Goal: Task Accomplishment & Management: Manage account settings

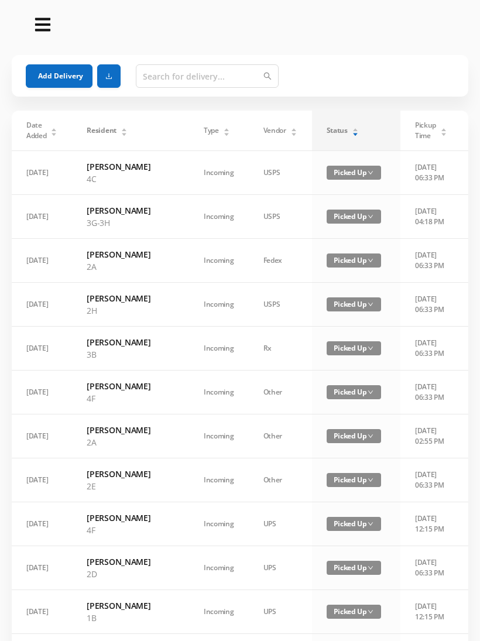
click at [332, 132] on div "Status" at bounding box center [343, 130] width 32 height 11
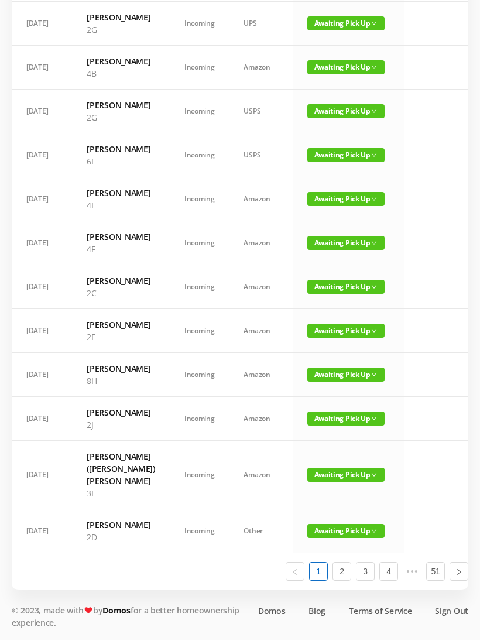
scroll to position [664, 0]
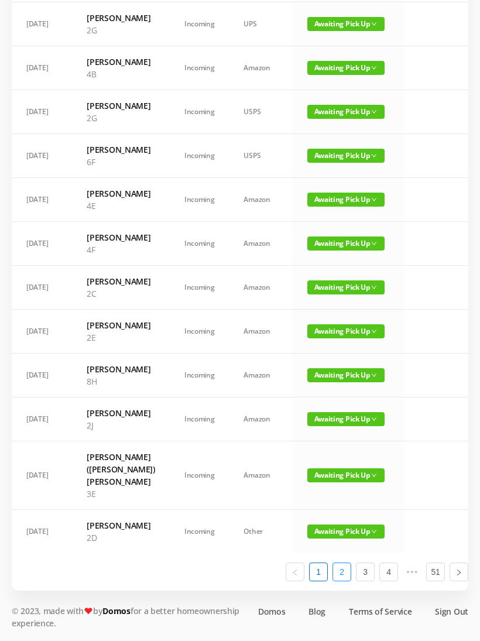
click at [346, 581] on link "2" at bounding box center [342, 572] width 18 height 18
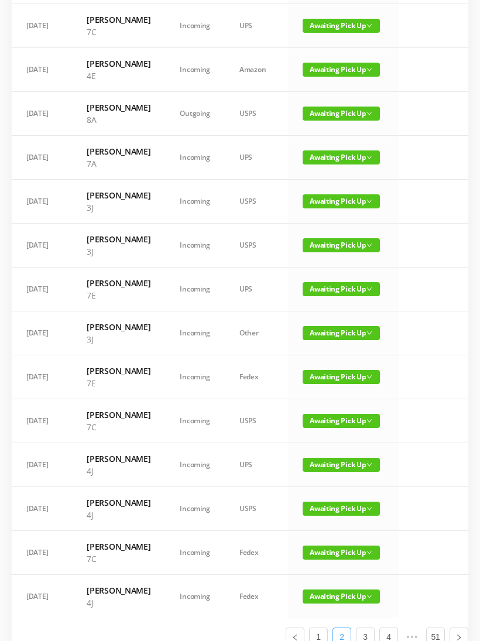
scroll to position [411, 0]
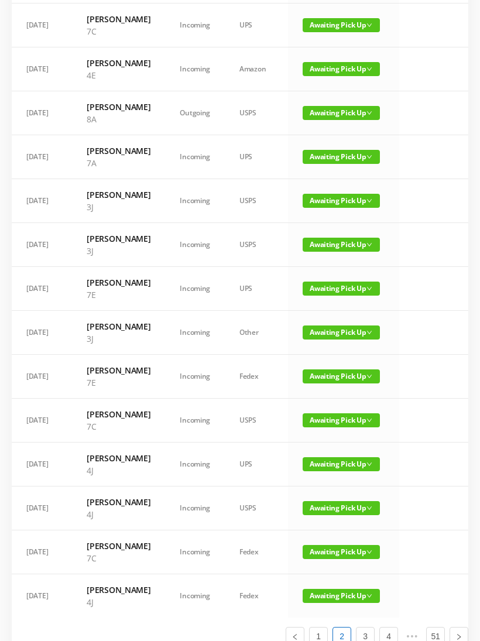
click at [342, 164] on span "Awaiting Pick Up" at bounding box center [341, 157] width 77 height 14
click at [329, 272] on link "Picked Up" at bounding box center [334, 272] width 76 height 19
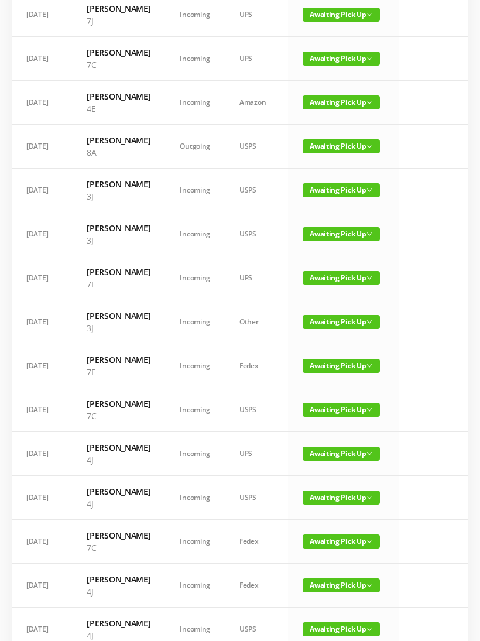
scroll to position [639, 0]
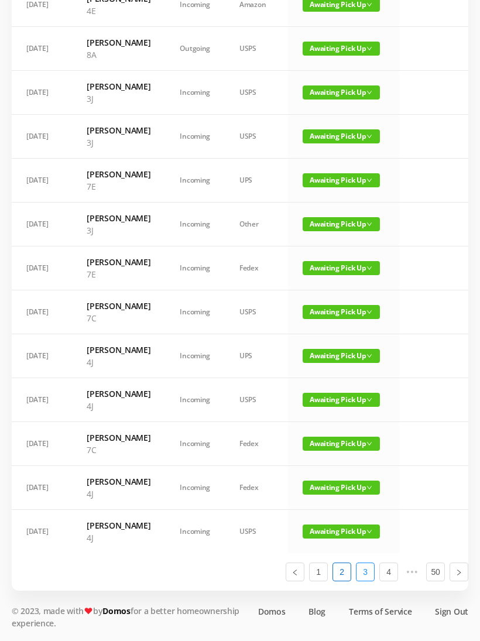
click at [364, 581] on link "3" at bounding box center [366, 572] width 18 height 18
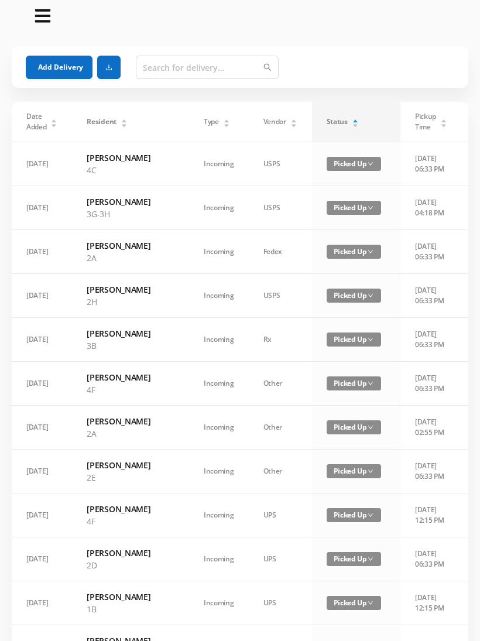
scroll to position [0, 0]
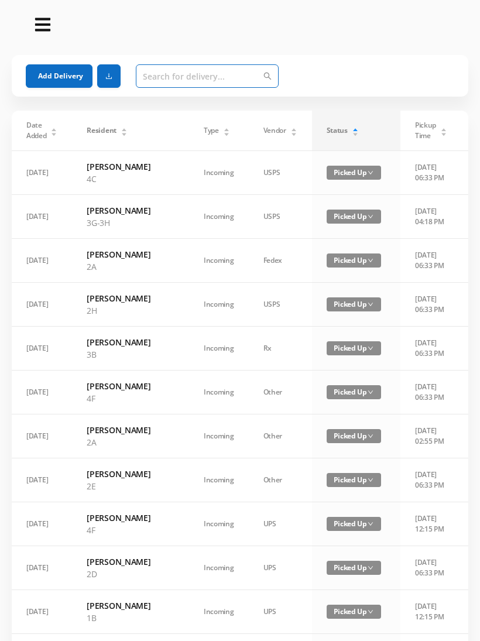
click at [230, 75] on input "text" at bounding box center [207, 75] width 143 height 23
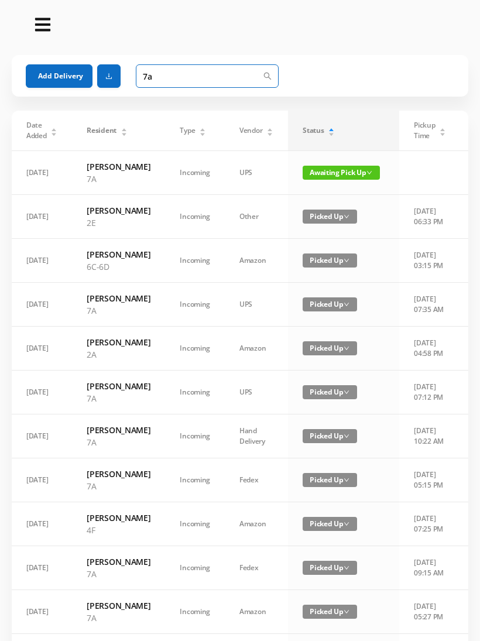
type input "7a"
click at [337, 175] on span "Awaiting Pick Up" at bounding box center [341, 173] width 77 height 14
click at [324, 218] on link "Picked Up" at bounding box center [330, 220] width 76 height 19
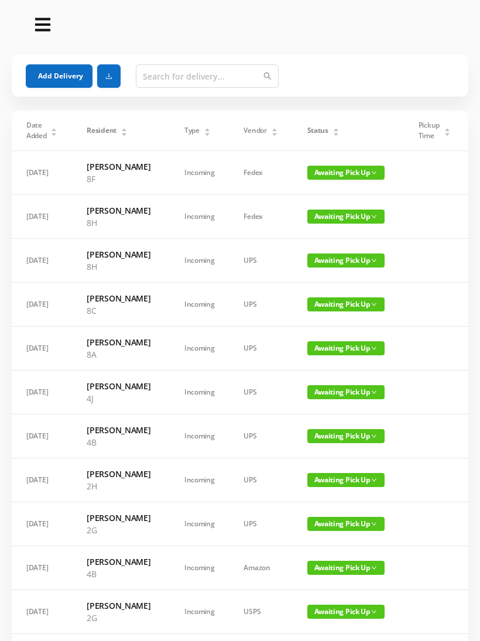
click at [319, 128] on div "Status" at bounding box center [324, 130] width 32 height 11
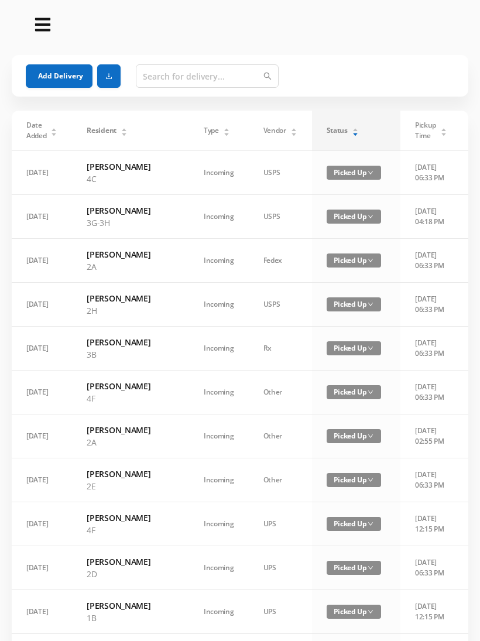
click at [327, 125] on div "Status" at bounding box center [343, 130] width 32 height 11
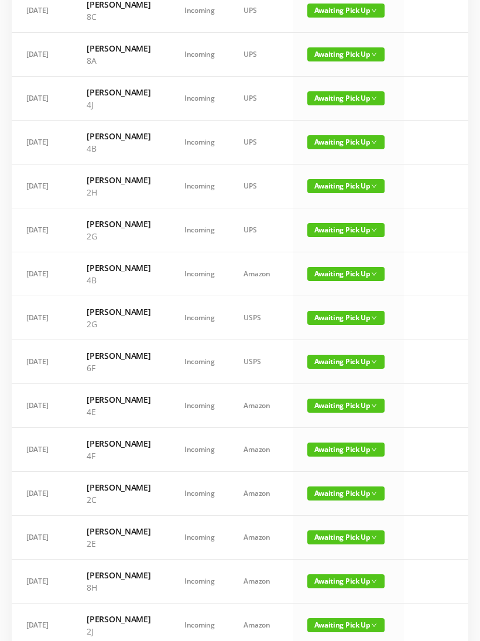
click at [340, 149] on span "Awaiting Pick Up" at bounding box center [346, 142] width 77 height 14
click at [327, 255] on link "Picked Up" at bounding box center [334, 257] width 76 height 19
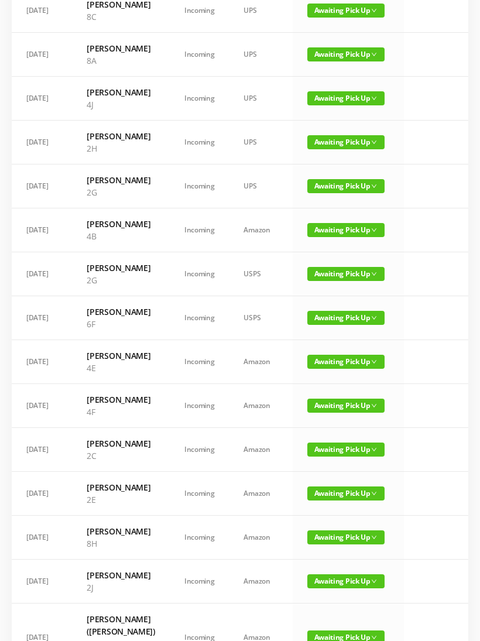
click at [341, 237] on span "Awaiting Pick Up" at bounding box center [346, 230] width 77 height 14
click at [329, 362] on link "Picked Up" at bounding box center [334, 363] width 76 height 19
